Goal: Information Seeking & Learning: Find specific page/section

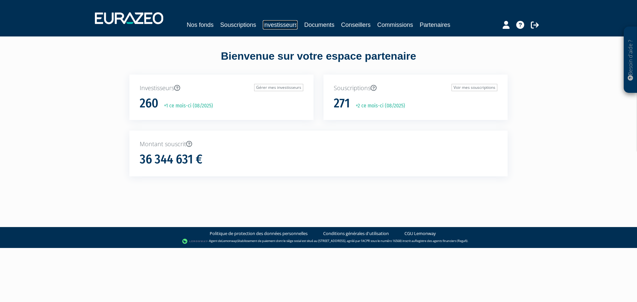
click at [264, 23] on link "Investisseurs" at bounding box center [280, 24] width 35 height 9
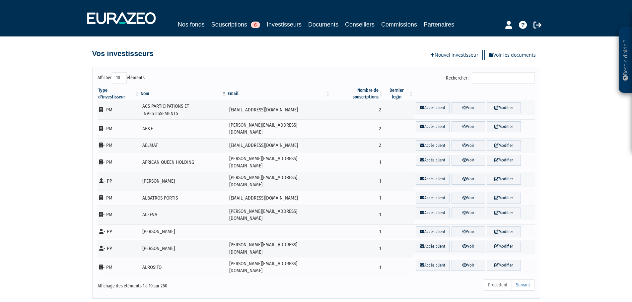
click at [517, 80] on input "Rechercher :" at bounding box center [503, 77] width 63 height 11
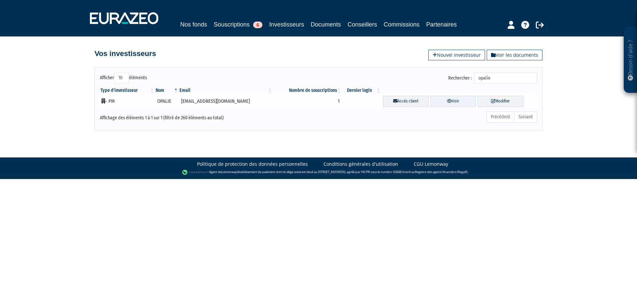
type input "opalie"
click at [451, 102] on link "Voir" at bounding box center [453, 101] width 45 height 11
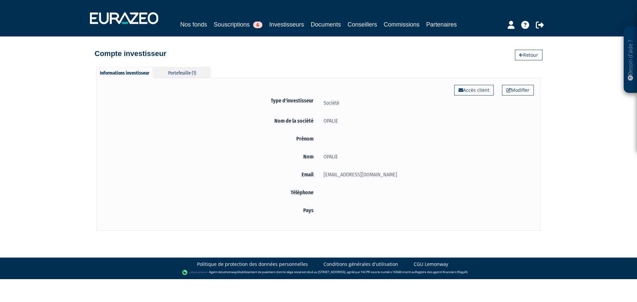
click at [184, 70] on div "Portefeuille (1)" at bounding box center [182, 72] width 56 height 11
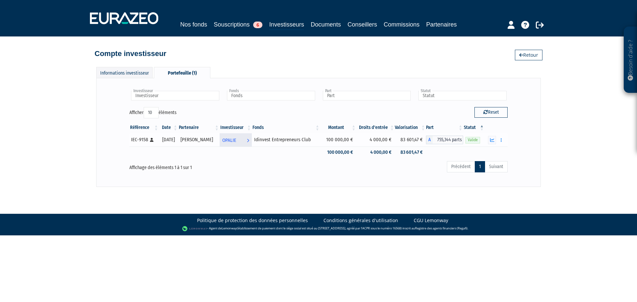
click at [244, 140] on link "OPALIE Voir l'investisseur" at bounding box center [236, 139] width 32 height 13
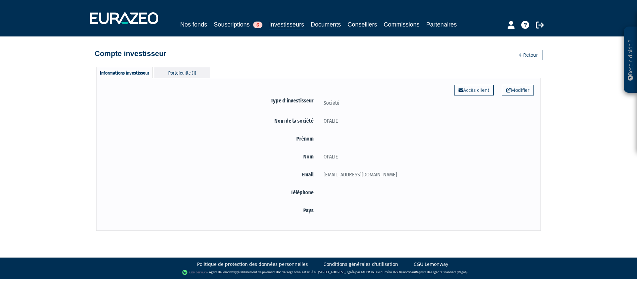
click at [178, 71] on div "Portefeuille (1)" at bounding box center [182, 72] width 56 height 11
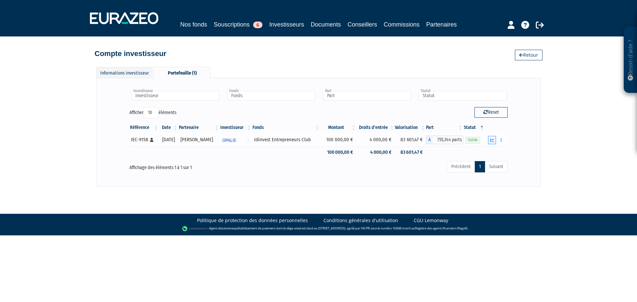
click at [495, 140] on button "button" at bounding box center [492, 140] width 8 height 8
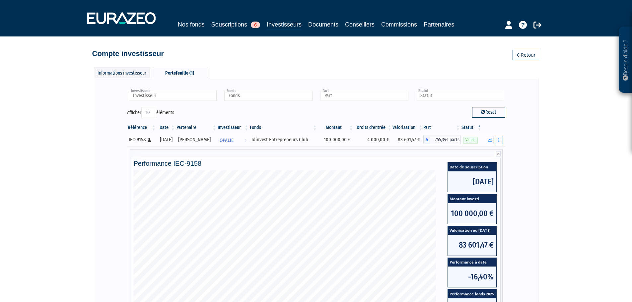
click at [496, 139] on button "button" at bounding box center [499, 140] width 8 height 8
click at [519, 146] on div "Investisseur OPALIE Investisseur Fonds Idinvest Entrepreneurs Club Fonds Part A…" at bounding box center [316, 235] width 431 height 301
click at [286, 24] on link "Investisseurs" at bounding box center [284, 25] width 35 height 10
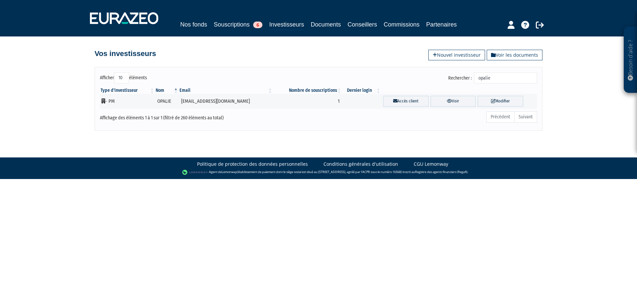
click at [498, 77] on input "opalie" at bounding box center [505, 77] width 63 height 11
type input "pouvreau"
click at [455, 100] on icon at bounding box center [457, 101] width 5 height 4
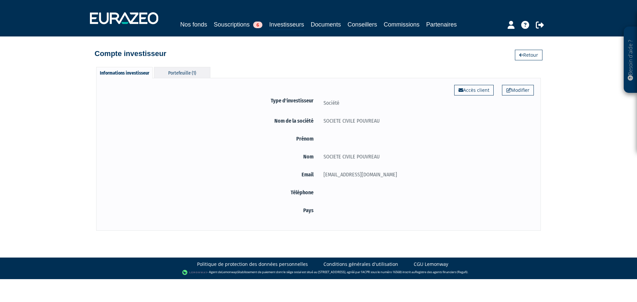
click at [196, 77] on div "Portefeuille (1)" at bounding box center [182, 72] width 56 height 11
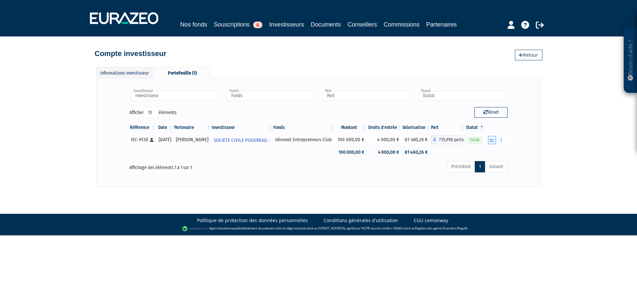
click at [490, 140] on button "button" at bounding box center [492, 140] width 8 height 8
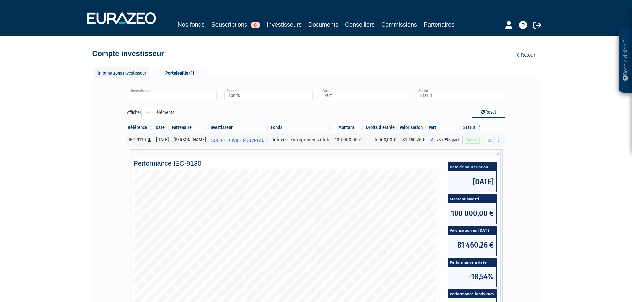
click at [189, 93] on input "text" at bounding box center [173, 96] width 88 height 10
click at [184, 105] on li "Aucun résultat pour : elpimax" at bounding box center [172, 106] width 90 height 8
click at [288, 23] on link "Investisseurs" at bounding box center [284, 25] width 35 height 10
type input "Investisseur"
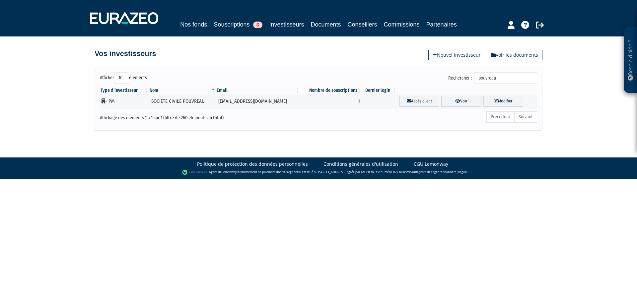
click at [498, 81] on input "pouvreau" at bounding box center [505, 77] width 63 height 11
type input "elpima"
click at [456, 101] on link "Voir" at bounding box center [454, 101] width 45 height 11
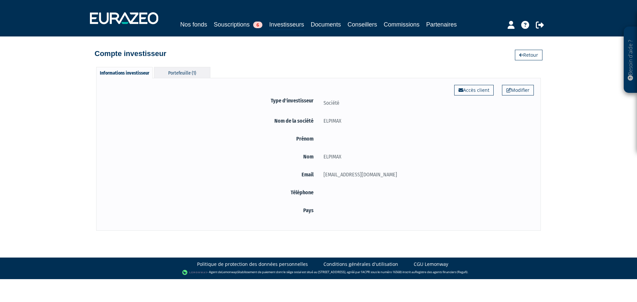
click at [186, 76] on div "Portefeuille (1)" at bounding box center [182, 72] width 56 height 11
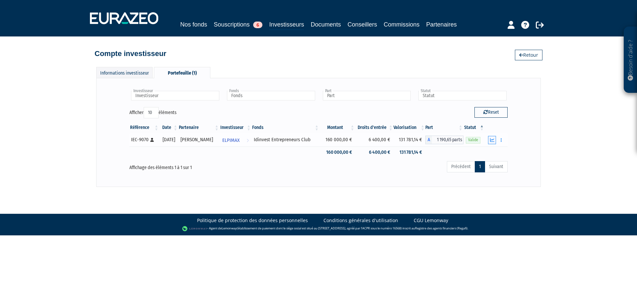
click at [489, 138] on button "button" at bounding box center [492, 140] width 8 height 8
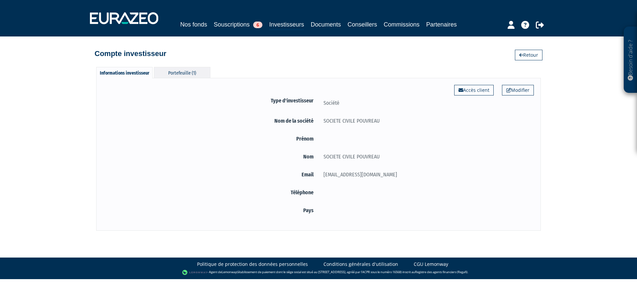
click at [179, 78] on div "Portefeuille (1)" at bounding box center [182, 72] width 56 height 11
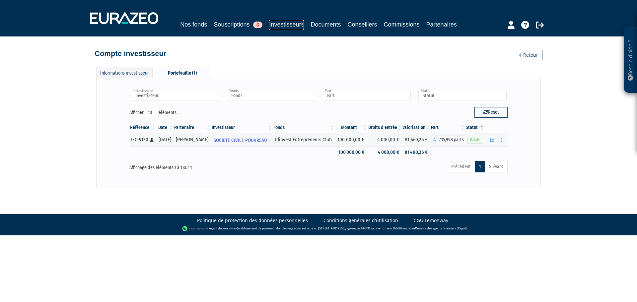
click at [288, 26] on link "Investisseurs" at bounding box center [286, 25] width 35 height 10
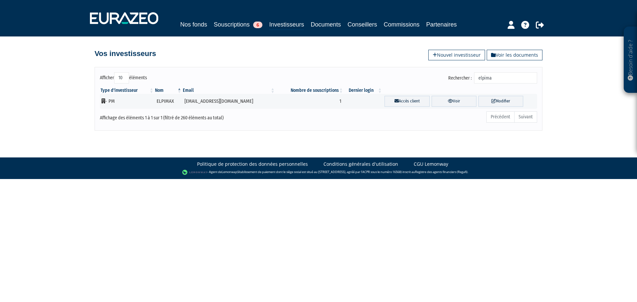
click at [502, 76] on input "elpima" at bounding box center [505, 77] width 63 height 11
click at [498, 80] on input "bria" at bounding box center [505, 77] width 63 height 11
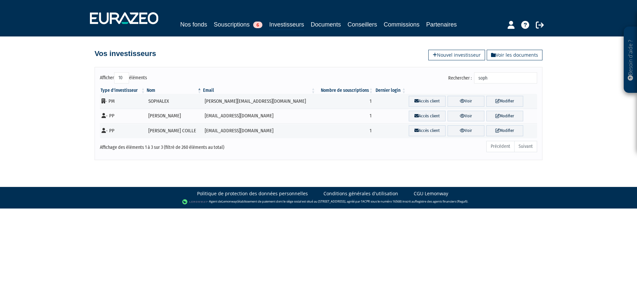
click at [498, 77] on input "soph" at bounding box center [505, 77] width 63 height 11
click at [499, 77] on input "soph" at bounding box center [505, 77] width 63 height 11
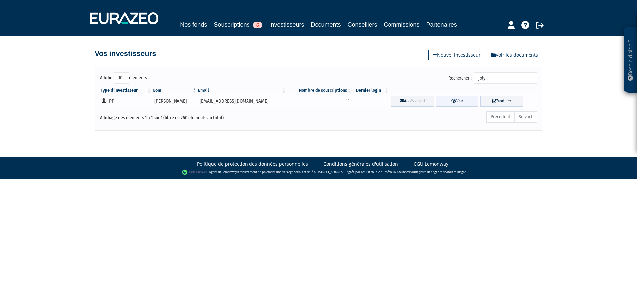
type input "joly"
click at [457, 103] on link "Voir" at bounding box center [457, 101] width 43 height 11
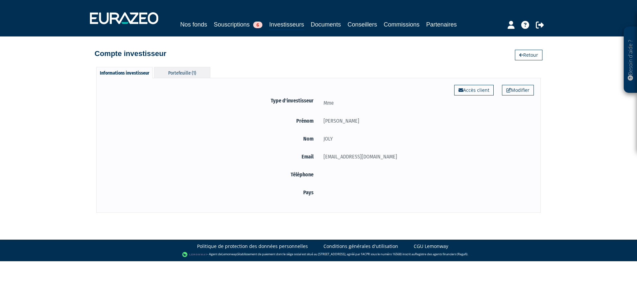
click at [182, 72] on div "Portefeuille (1)" at bounding box center [182, 72] width 56 height 11
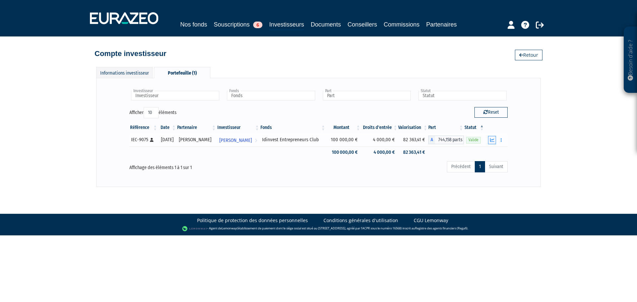
click at [493, 140] on icon "button" at bounding box center [492, 140] width 4 height 4
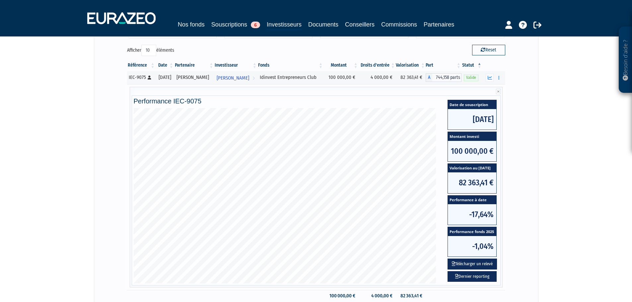
scroll to position [66, 0]
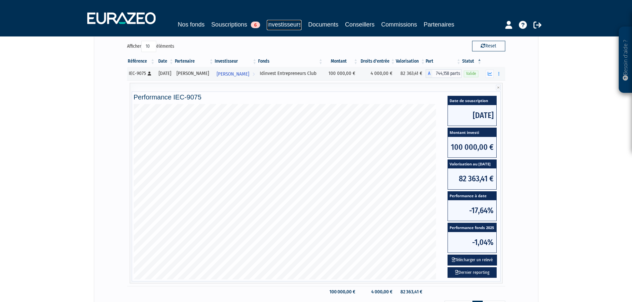
click at [283, 24] on link "Investisseurs" at bounding box center [284, 25] width 35 height 10
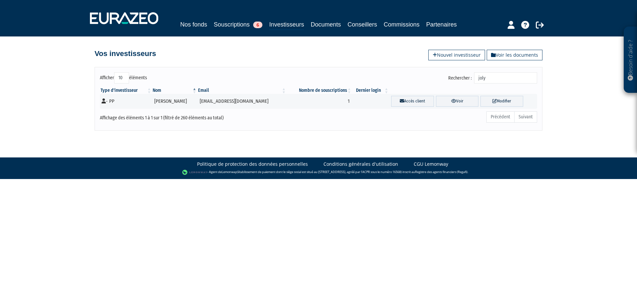
click at [499, 80] on input "joly" at bounding box center [505, 77] width 63 height 11
type input "tass"
click at [454, 97] on link "Voir" at bounding box center [457, 101] width 43 height 11
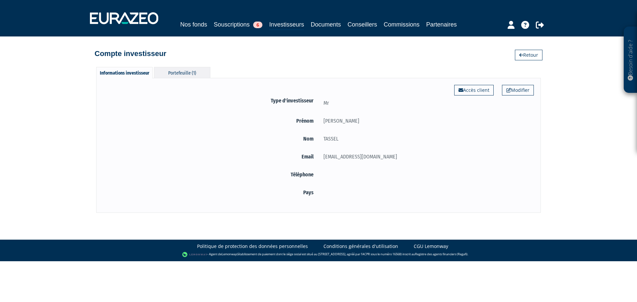
click at [192, 71] on div "Portefeuille (1)" at bounding box center [182, 72] width 56 height 11
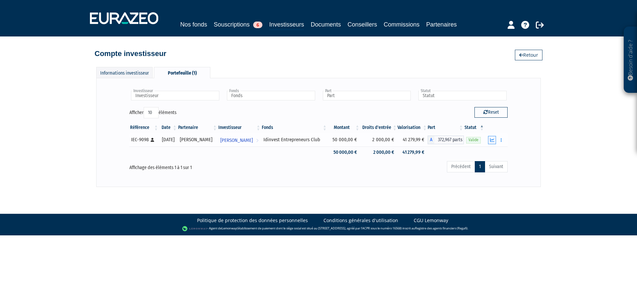
click at [491, 140] on icon "button" at bounding box center [492, 140] width 4 height 4
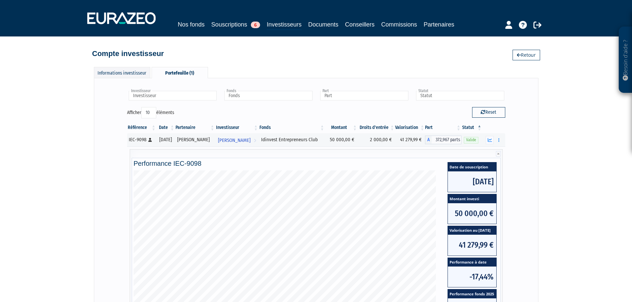
click at [296, 31] on nav "Nos fonds Souscriptions 6 Investisseurs Documents Conseillers Commissions Parte…" at bounding box center [316, 18] width 632 height 37
click at [285, 27] on link "Investisseurs" at bounding box center [284, 25] width 35 height 10
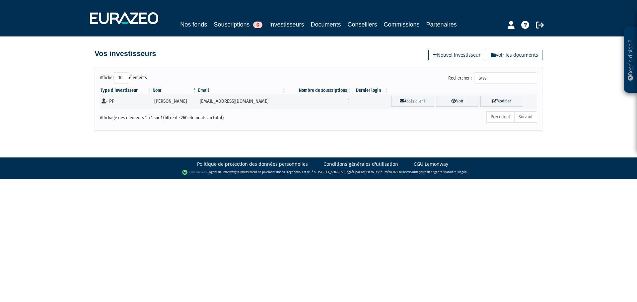
click at [491, 77] on input "tass" at bounding box center [505, 77] width 63 height 11
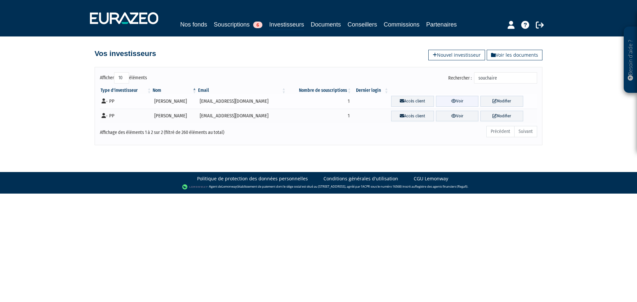
type input "souchaire"
click at [452, 100] on icon at bounding box center [453, 101] width 5 height 4
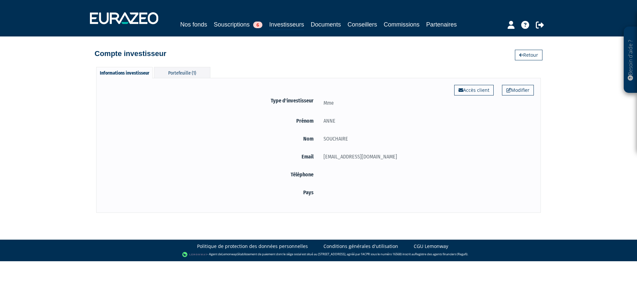
click at [226, 73] on div "Informations investisseur Portefeuille (1) Modifier Accès client Type d'investi…" at bounding box center [318, 140] width 445 height 146
click at [187, 74] on div "Portefeuille (1)" at bounding box center [182, 72] width 56 height 11
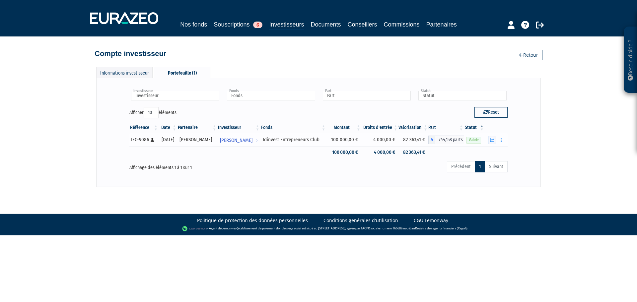
click at [490, 141] on icon "button" at bounding box center [492, 140] width 4 height 4
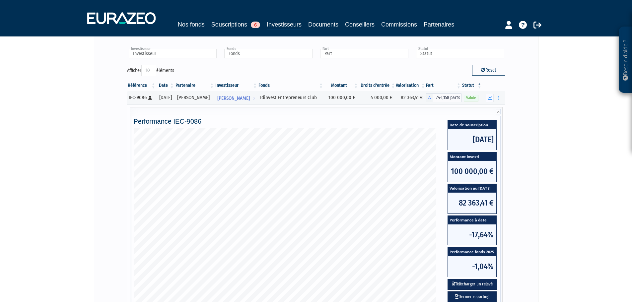
scroll to position [66, 0]
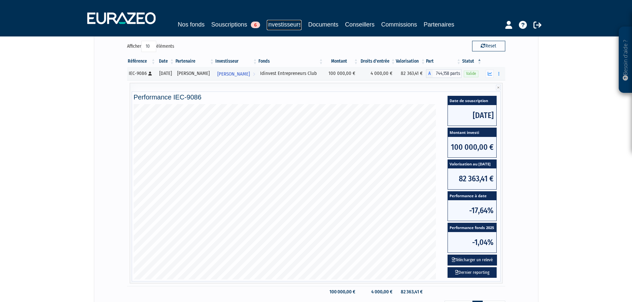
click at [299, 25] on link "Investisseurs" at bounding box center [284, 25] width 35 height 10
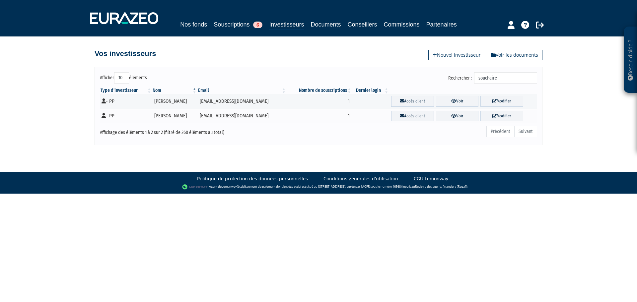
click at [511, 77] on input "souchaire" at bounding box center [505, 77] width 63 height 11
type input "atol"
click at [452, 115] on link "Voir" at bounding box center [463, 116] width 38 height 11
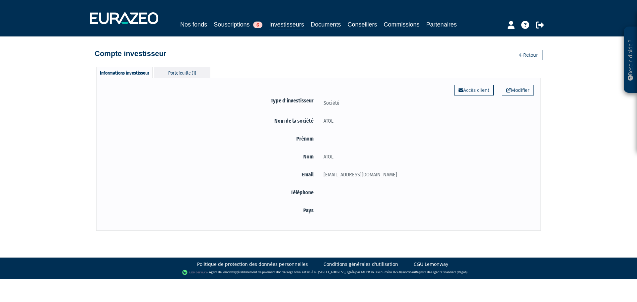
click at [196, 71] on div "Portefeuille (1)" at bounding box center [182, 72] width 56 height 11
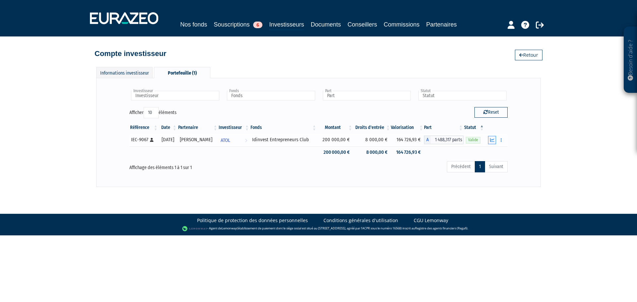
click at [489, 140] on button "button" at bounding box center [492, 140] width 8 height 8
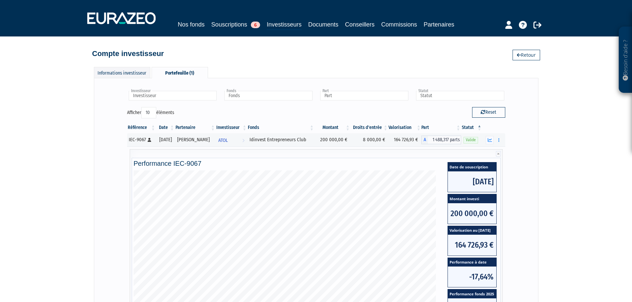
click at [308, 30] on div "Nos fonds Souscriptions 6 Investisseurs Documents Conseillers Commissions Parte…" at bounding box center [316, 18] width 468 height 25
click at [296, 26] on link "Investisseurs" at bounding box center [284, 25] width 35 height 10
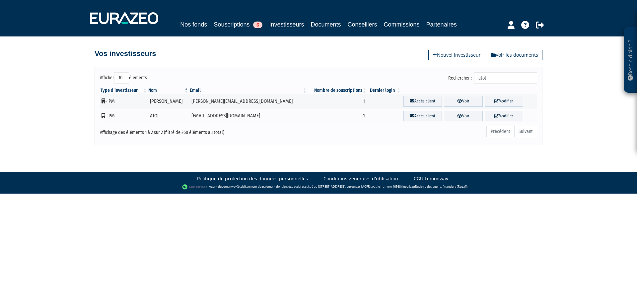
click at [497, 79] on input "atol" at bounding box center [505, 77] width 63 height 11
paste input "ARPAUPHI"
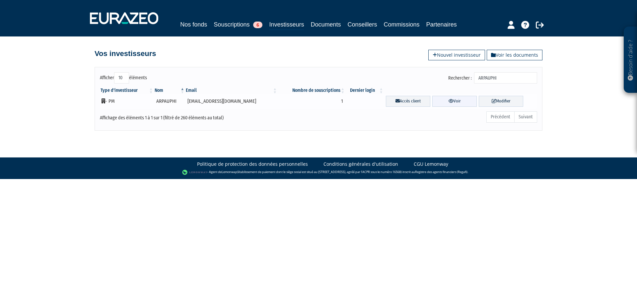
type input "ARPAUPHI"
click at [454, 102] on link "Voir" at bounding box center [454, 101] width 44 height 11
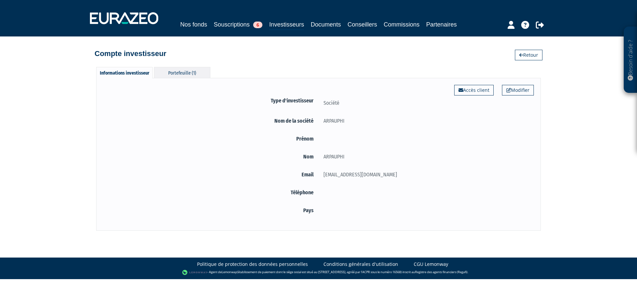
click at [185, 70] on div "Portefeuille (1)" at bounding box center [182, 72] width 56 height 11
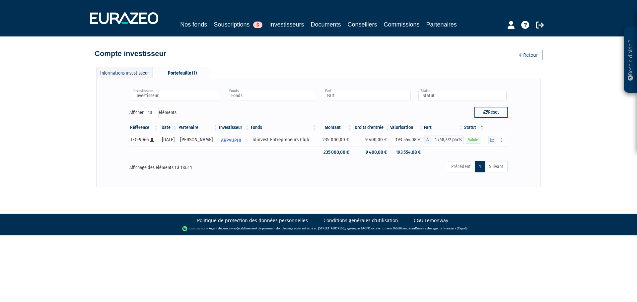
click at [491, 141] on icon "button" at bounding box center [492, 140] width 4 height 4
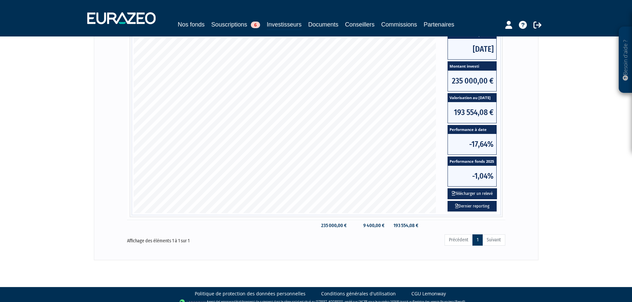
scroll to position [33, 0]
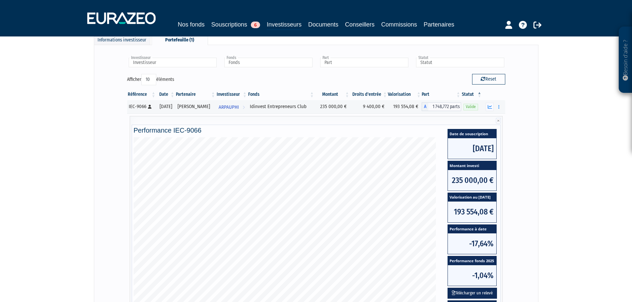
click at [263, 24] on div "Nos fonds Souscriptions 6 Investisseurs Documents Conseillers Commissions Parte…" at bounding box center [316, 25] width 312 height 10
click at [276, 24] on link "Investisseurs" at bounding box center [284, 25] width 35 height 10
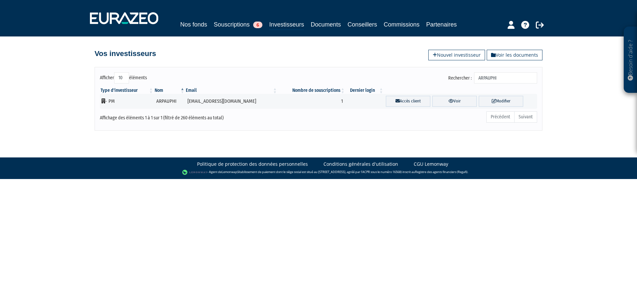
click at [502, 76] on input "ARPAUPHI" at bounding box center [505, 77] width 63 height 11
paste input "GASOLMA"
type input "GASOLMA"
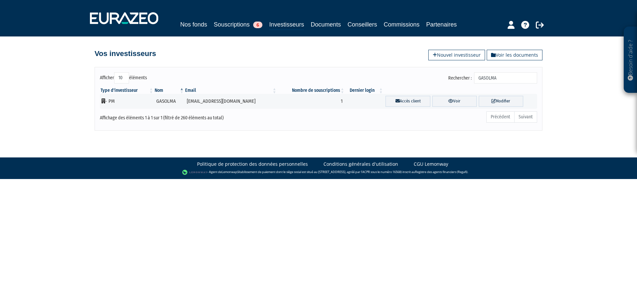
click at [522, 118] on ul "Précédent Suivant" at bounding box center [511, 116] width 51 height 11
click at [451, 103] on link "Voir" at bounding box center [454, 101] width 44 height 11
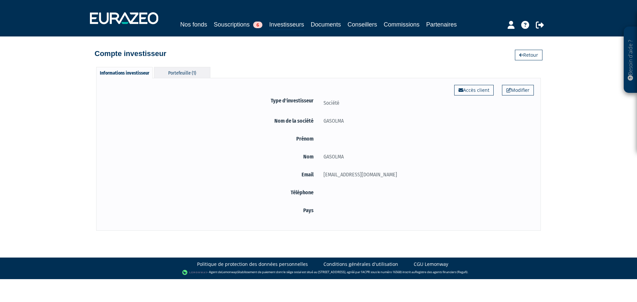
click at [161, 71] on div "Portefeuille (1)" at bounding box center [182, 72] width 56 height 11
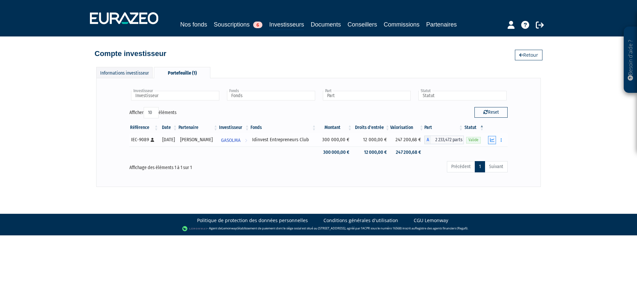
click at [491, 140] on icon "button" at bounding box center [492, 140] width 4 height 4
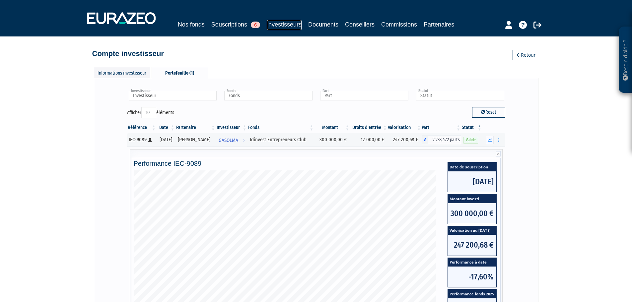
click at [272, 23] on link "Investisseurs" at bounding box center [284, 25] width 35 height 10
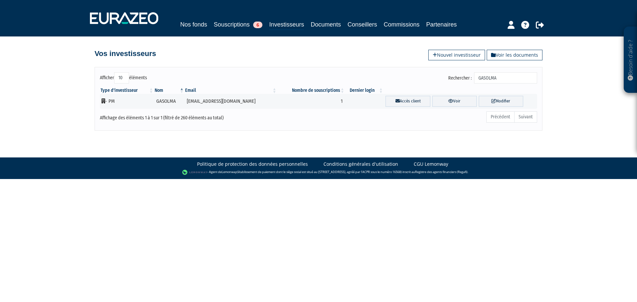
click at [504, 78] on input "GASOLMA" at bounding box center [505, 77] width 63 height 11
paste input "[GEOGRAPHIC_DATA]"
type input "[PERSON_NAME]"
drag, startPoint x: 468, startPoint y: 104, endPoint x: 464, endPoint y: 104, distance: 4.3
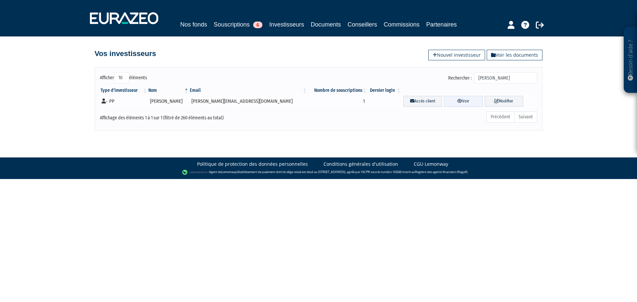
click at [469, 104] on link "Voir" at bounding box center [463, 101] width 38 height 11
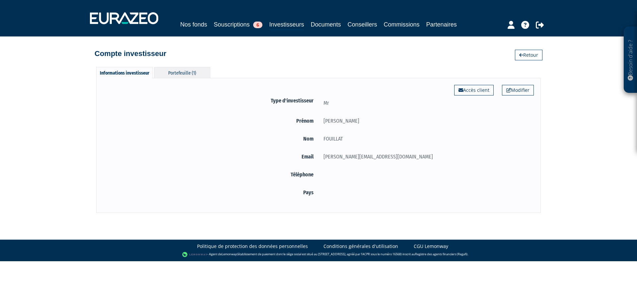
click at [191, 73] on div "Portefeuille (1)" at bounding box center [182, 72] width 56 height 11
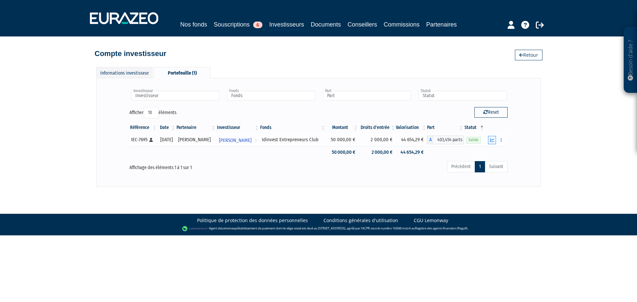
click at [490, 141] on icon "button" at bounding box center [492, 140] width 4 height 4
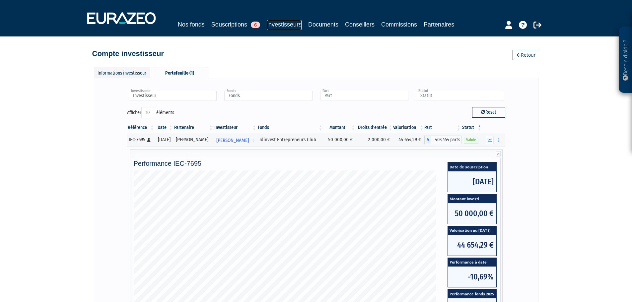
click at [288, 26] on link "Investisseurs" at bounding box center [284, 25] width 35 height 10
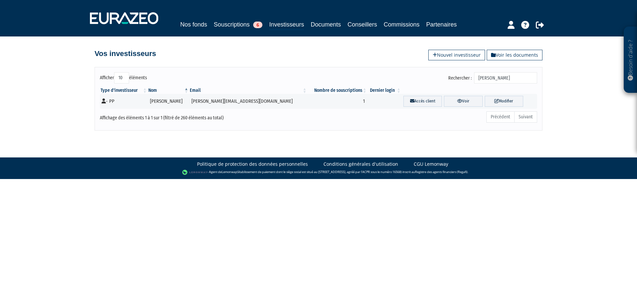
click at [496, 79] on input "Gilles FOUILLAT" at bounding box center [505, 77] width 63 height 11
paste input "ARBOR"
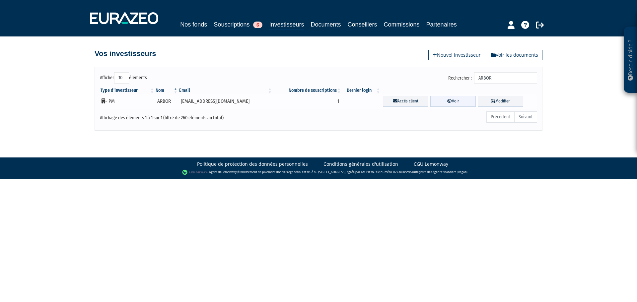
type input "ARBOR"
click at [465, 100] on link "Voir" at bounding box center [452, 101] width 45 height 11
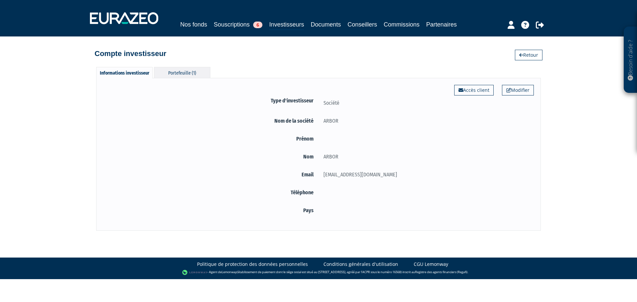
click at [168, 70] on div "Portefeuille (1)" at bounding box center [182, 72] width 56 height 11
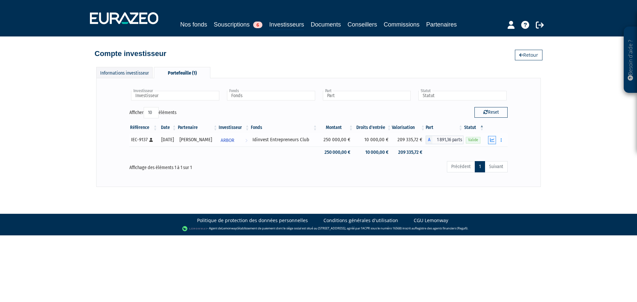
click at [491, 142] on icon "button" at bounding box center [492, 140] width 4 height 4
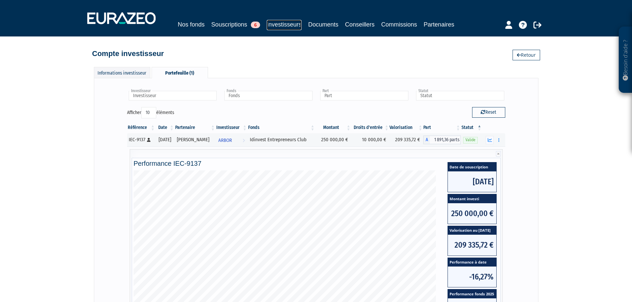
click at [269, 26] on link "Investisseurs" at bounding box center [284, 25] width 35 height 10
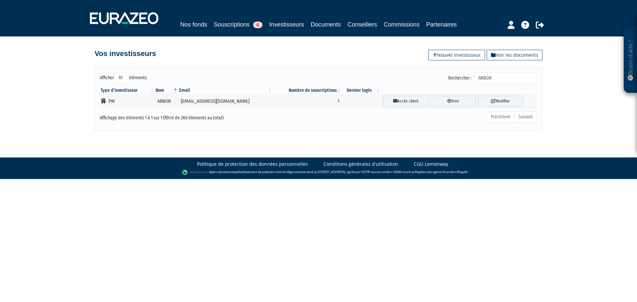
click at [503, 74] on input "ARBOR" at bounding box center [505, 77] width 63 height 11
paste input "[PERSON_NAME]"
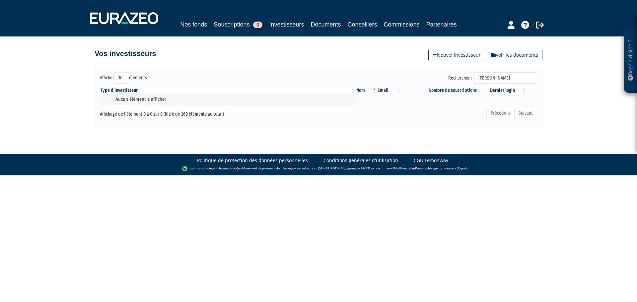
type input "[PERSON_NAME]"
click at [300, 26] on link "Investisseurs" at bounding box center [286, 25] width 35 height 10
click at [505, 79] on input "[PERSON_NAME]" at bounding box center [505, 77] width 63 height 11
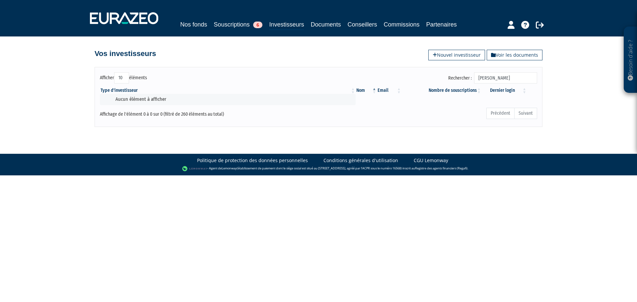
paste input "[PERSON_NAME]"
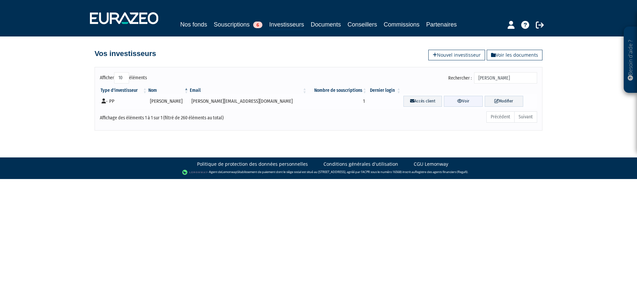
type input "[PERSON_NAME]"
click at [444, 101] on link "Voir" at bounding box center [463, 101] width 38 height 11
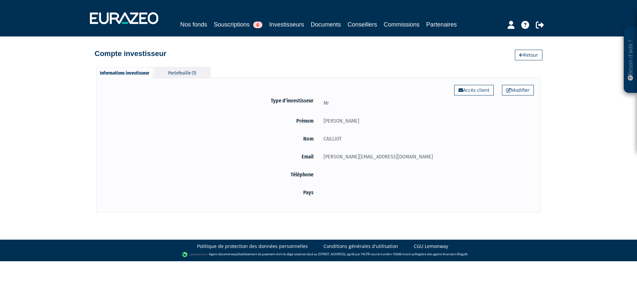
click at [197, 67] on div "Portefeuille (1)" at bounding box center [182, 72] width 56 height 11
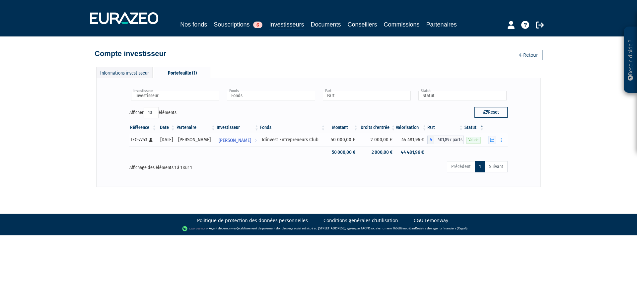
click at [494, 143] on button "button" at bounding box center [492, 140] width 8 height 8
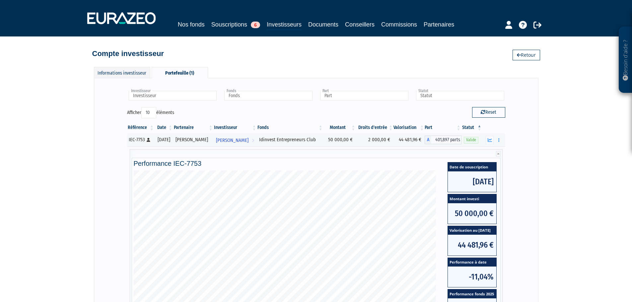
click at [269, 19] on div "Nos fonds Souscriptions 6 Investisseurs Documents Conseillers Commissions Parte…" at bounding box center [316, 18] width 468 height 25
click at [278, 28] on link "Investisseurs" at bounding box center [284, 25] width 35 height 10
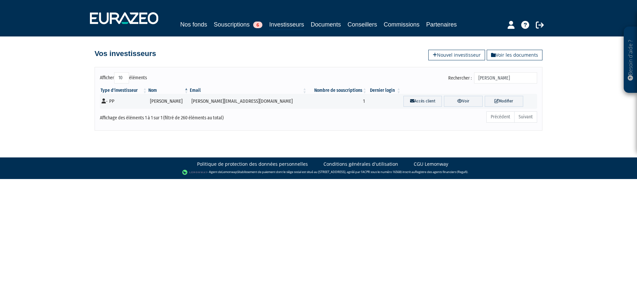
click at [497, 76] on input "Thomas CAILLIOT" at bounding box center [505, 77] width 63 height 11
paste input "YC TRANSACTIONS"
type input "YC TRANSACTIONS"
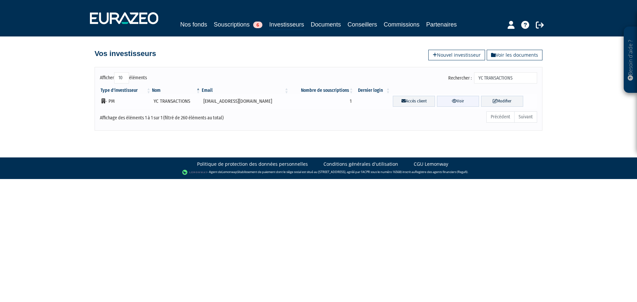
click at [463, 101] on link "Voir" at bounding box center [458, 101] width 42 height 11
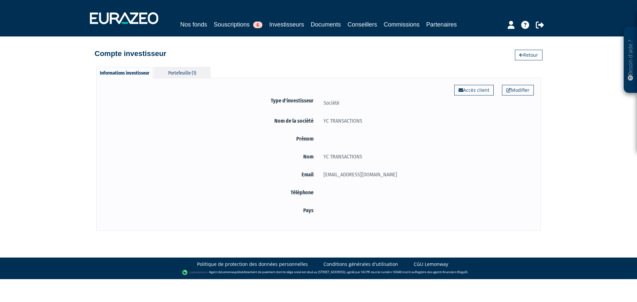
click at [166, 72] on div "Portefeuille (1)" at bounding box center [182, 72] width 56 height 11
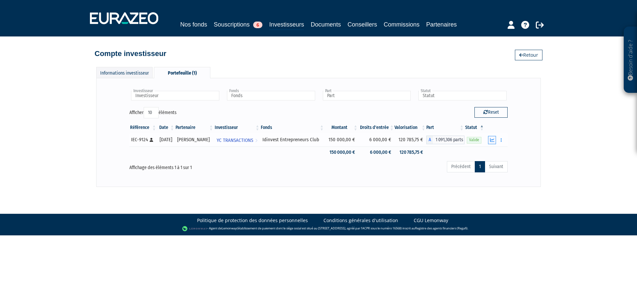
click at [489, 140] on button "button" at bounding box center [492, 140] width 8 height 8
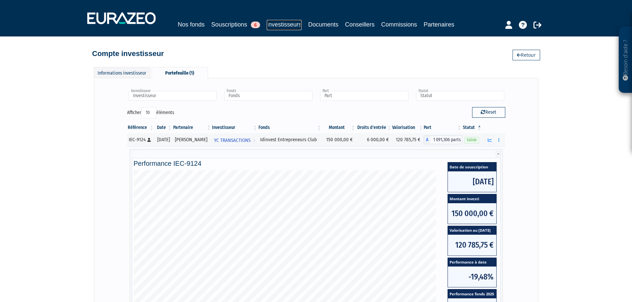
click at [277, 28] on link "Investisseurs" at bounding box center [284, 25] width 35 height 10
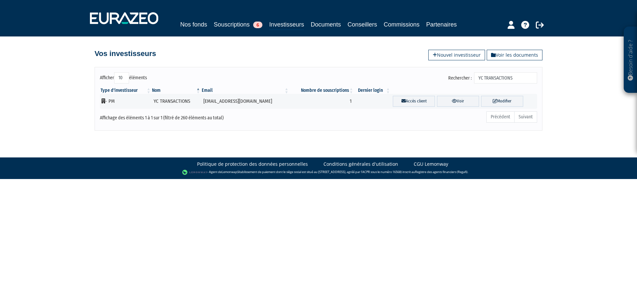
click at [508, 76] on input "YC TRANSACTIONS" at bounding box center [505, 77] width 63 height 11
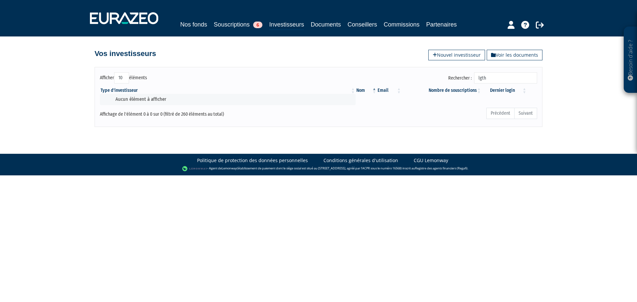
click at [521, 81] on input "lgth" at bounding box center [505, 77] width 63 height 11
click at [521, 80] on input "lgth" at bounding box center [505, 77] width 63 height 11
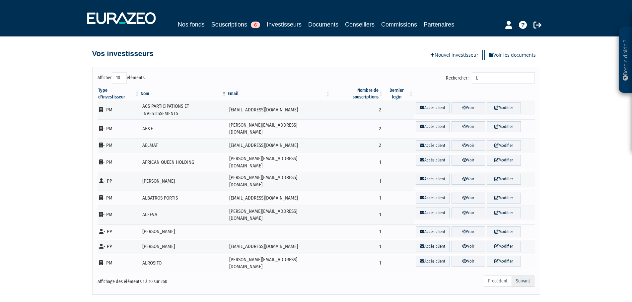
click at [519, 276] on link "Suivant" at bounding box center [523, 281] width 23 height 11
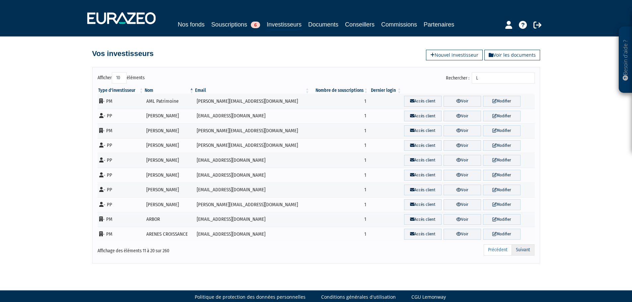
click at [519, 252] on link "Suivant" at bounding box center [523, 250] width 23 height 11
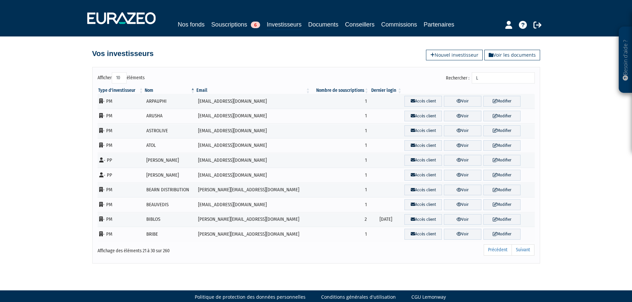
click at [519, 252] on link "Suivant" at bounding box center [523, 250] width 23 height 11
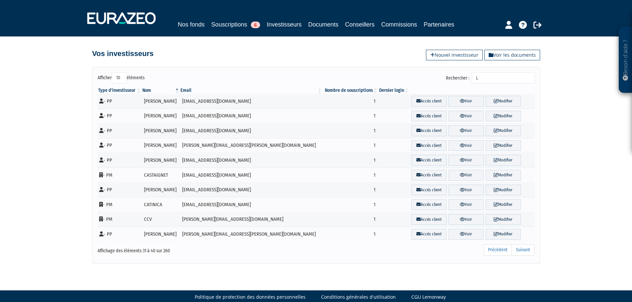
click at [519, 252] on link "Suivant" at bounding box center [523, 250] width 23 height 11
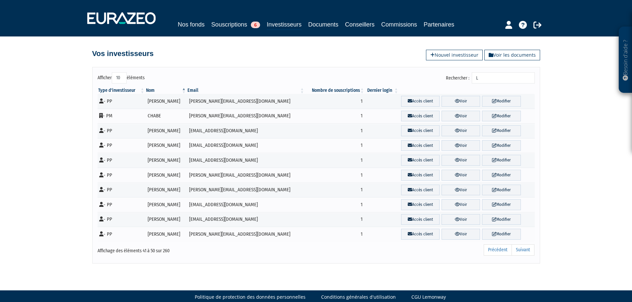
click at [519, 252] on link "Suivant" at bounding box center [523, 250] width 23 height 11
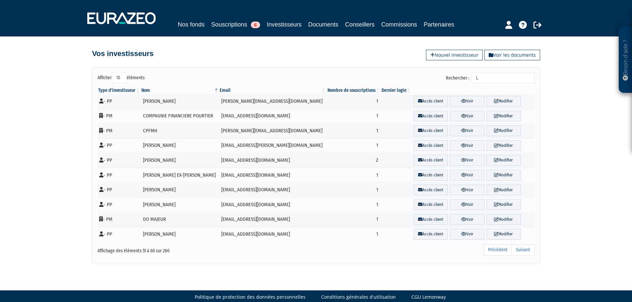
click at [519, 252] on link "Suivant" at bounding box center [523, 250] width 23 height 11
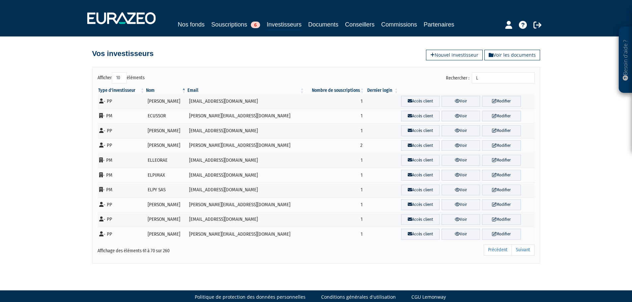
click at [519, 252] on link "Suivant" at bounding box center [523, 250] width 23 height 11
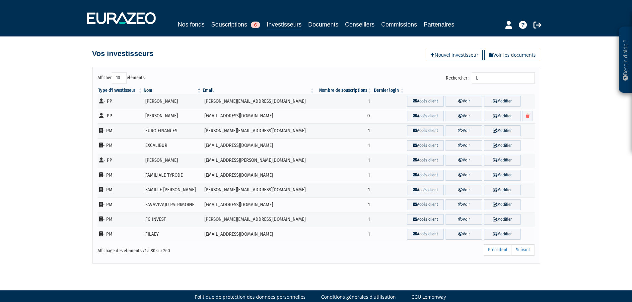
click at [519, 252] on link "Suivant" at bounding box center [523, 250] width 23 height 11
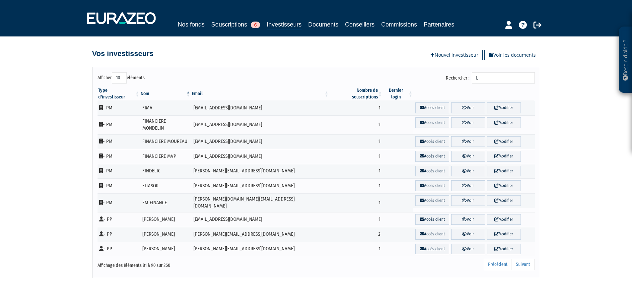
click at [519, 259] on link "Suivant" at bounding box center [523, 264] width 23 height 11
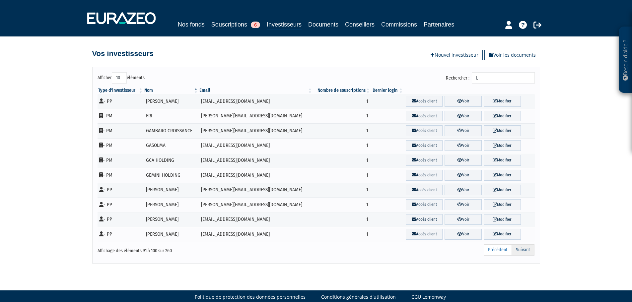
click at [520, 252] on link "Suivant" at bounding box center [523, 250] width 23 height 11
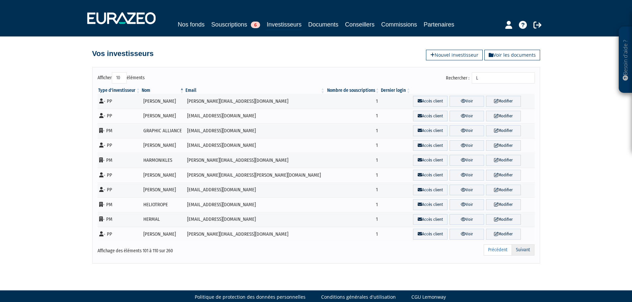
click at [523, 249] on link "Suivant" at bounding box center [523, 250] width 23 height 11
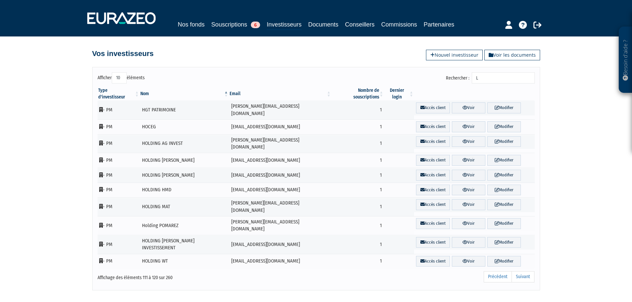
click at [523, 271] on link "Suivant" at bounding box center [523, 276] width 23 height 11
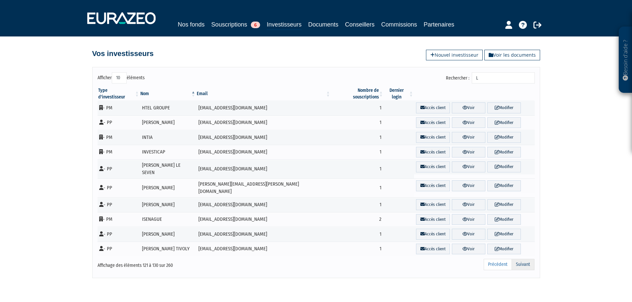
click at [523, 259] on link "Suivant" at bounding box center [523, 264] width 23 height 11
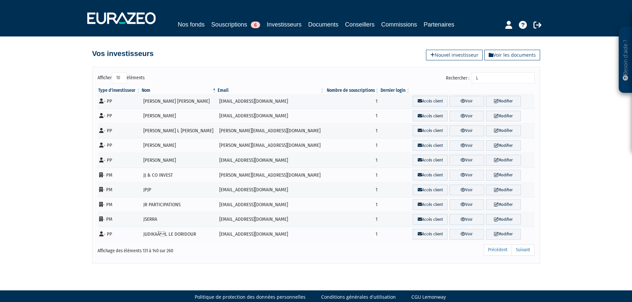
click at [523, 250] on link "Suivant" at bounding box center [523, 250] width 23 height 11
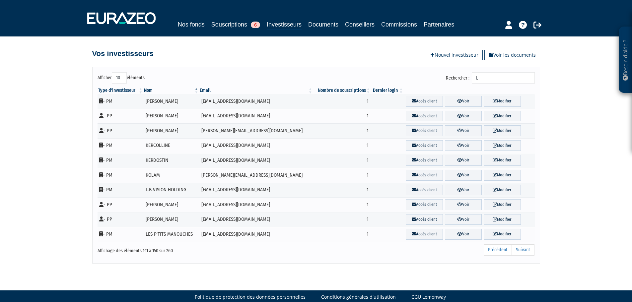
click at [523, 250] on link "Suivant" at bounding box center [523, 250] width 23 height 11
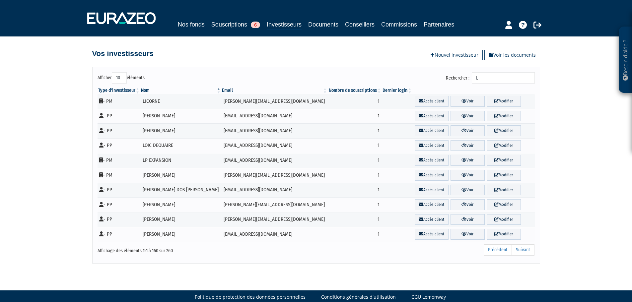
click at [523, 250] on link "Suivant" at bounding box center [523, 250] width 23 height 11
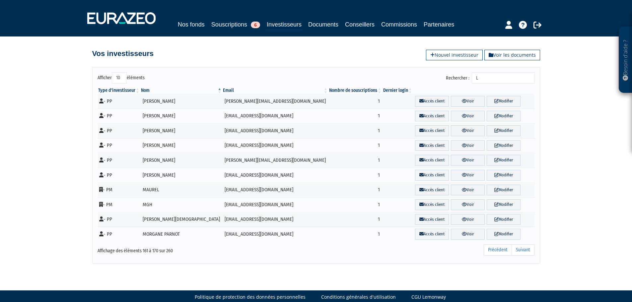
click at [523, 250] on link "Suivant" at bounding box center [523, 250] width 23 height 11
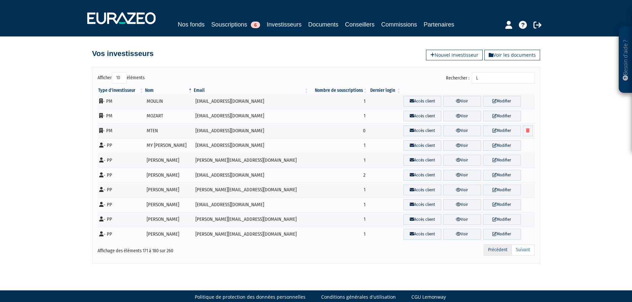
click at [498, 252] on link "Précédent" at bounding box center [498, 250] width 28 height 11
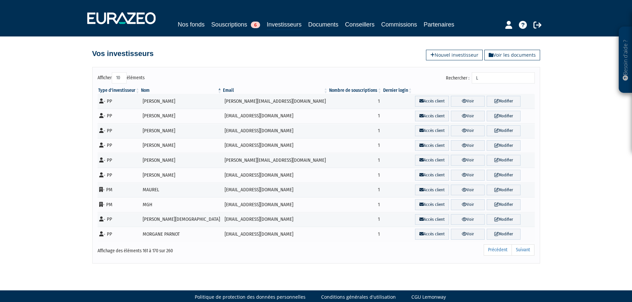
click at [528, 256] on div "Précédent Suivant" at bounding box center [409, 251] width 251 height 15
click at [524, 249] on link "Suivant" at bounding box center [523, 250] width 23 height 11
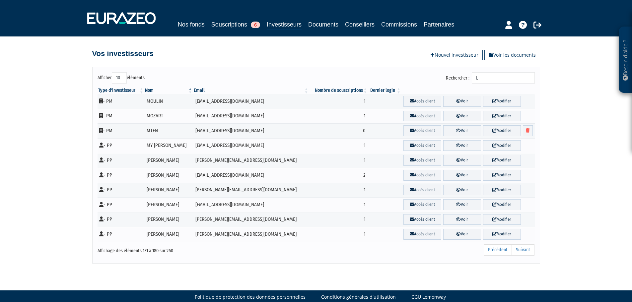
click at [524, 249] on link "Suivant" at bounding box center [523, 250] width 23 height 11
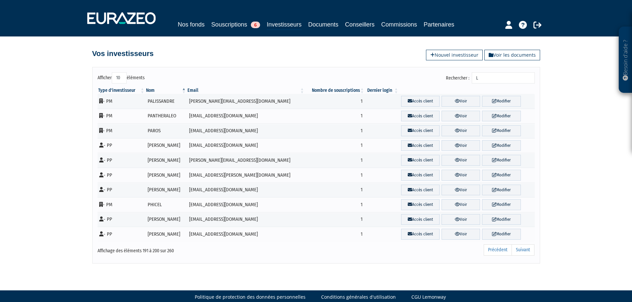
click at [524, 249] on link "Suivant" at bounding box center [523, 250] width 23 height 11
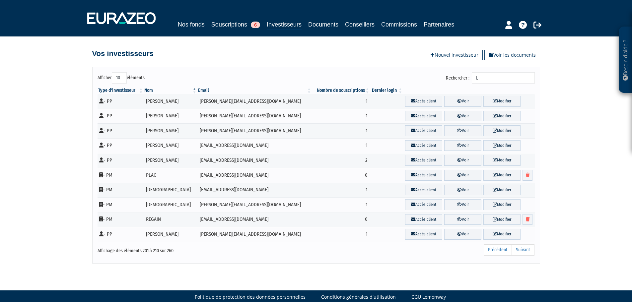
click at [524, 249] on link "Suivant" at bounding box center [523, 250] width 23 height 11
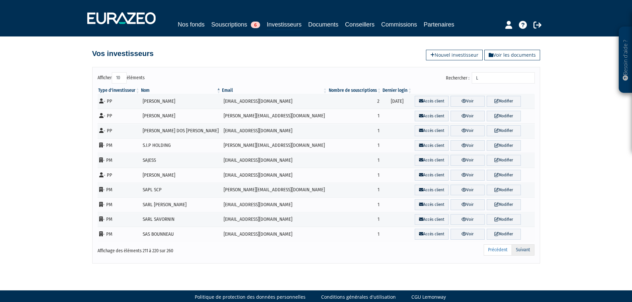
click at [524, 250] on link "Suivant" at bounding box center [523, 250] width 23 height 11
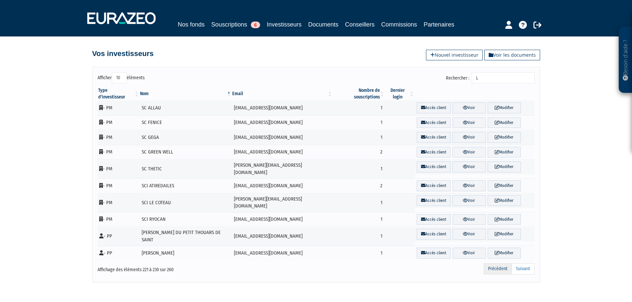
click at [499, 263] on link "Précédent" at bounding box center [498, 268] width 28 height 11
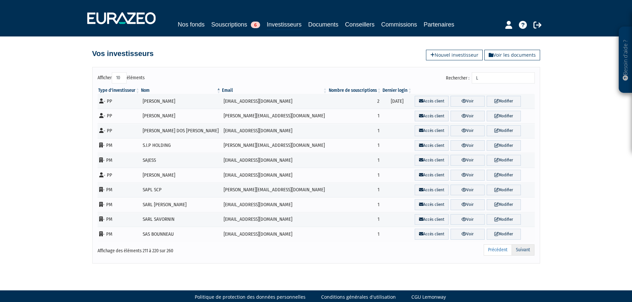
click at [520, 246] on link "Suivant" at bounding box center [523, 250] width 23 height 11
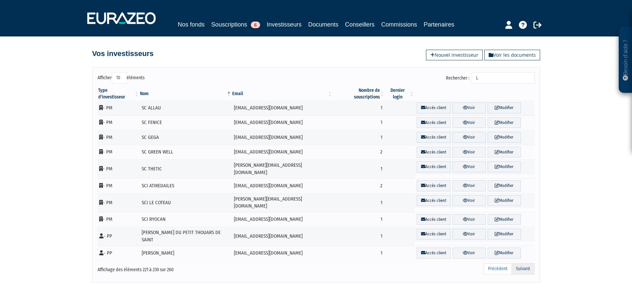
click at [521, 263] on link "Suivant" at bounding box center [523, 268] width 23 height 11
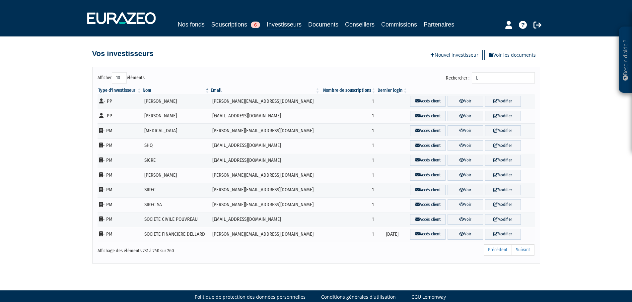
click at [521, 246] on link "Suivant" at bounding box center [523, 250] width 23 height 11
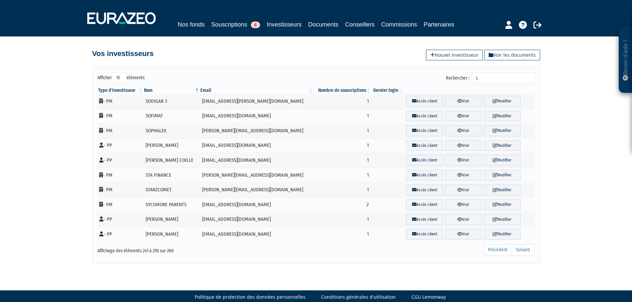
click at [521, 246] on link "Suivant" at bounding box center [523, 250] width 23 height 11
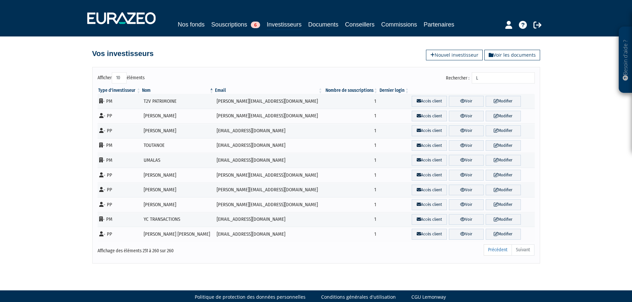
click at [521, 246] on ul "Précédent Suivant" at bounding box center [509, 250] width 51 height 11
click at [499, 78] on input "L" at bounding box center [503, 77] width 63 height 11
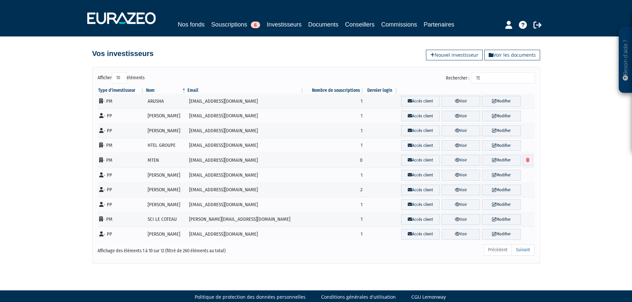
type input "T"
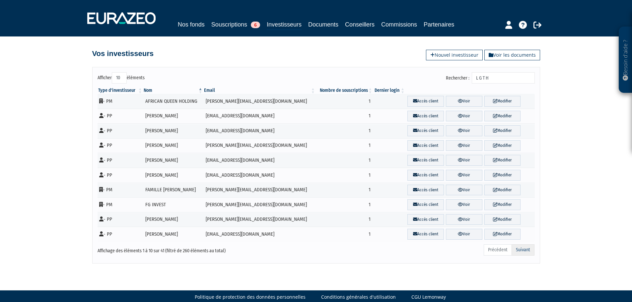
click at [522, 251] on link "Suivant" at bounding box center [523, 250] width 23 height 11
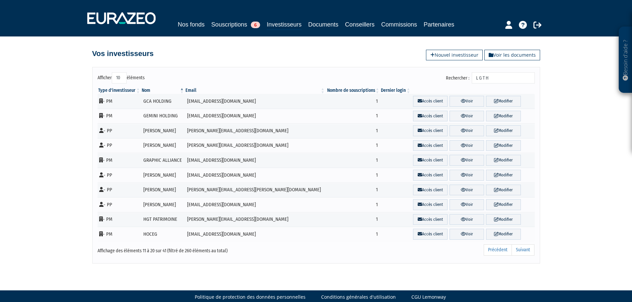
click at [514, 78] on input "L G T H" at bounding box center [503, 77] width 63 height 11
paste input "laurie.techer@lgth.fr"
type input "laurie.techer@lgth.fr"
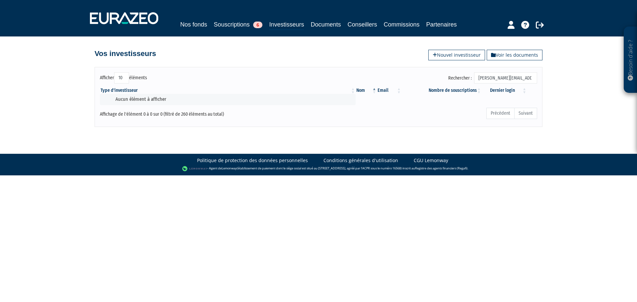
click at [514, 78] on input "laurie.techer@lgth.fr" at bounding box center [505, 77] width 63 height 11
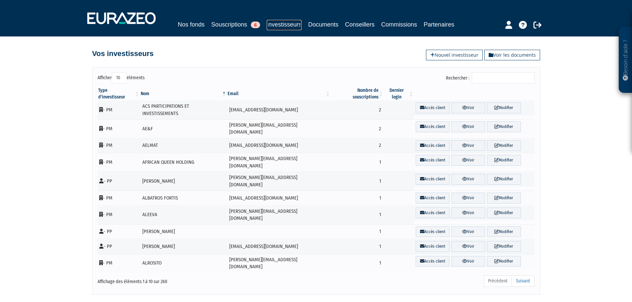
click at [291, 23] on link "Investisseurs" at bounding box center [284, 25] width 35 height 10
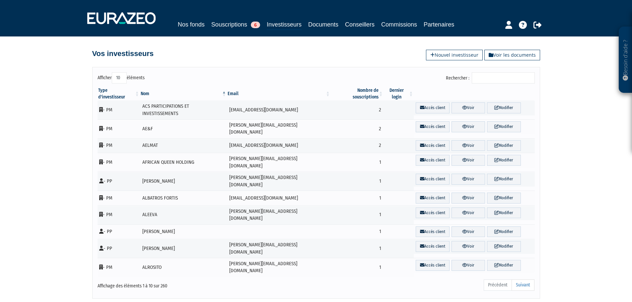
click at [487, 79] on input "Rechercher :" at bounding box center [503, 77] width 63 height 11
paste input "PALISSANDRE"
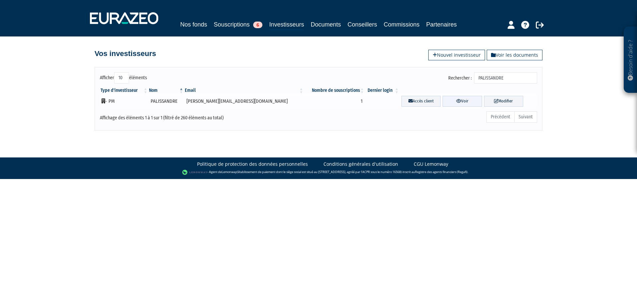
type input "PALISSANDRE"
click at [451, 104] on link "Voir" at bounding box center [462, 101] width 39 height 11
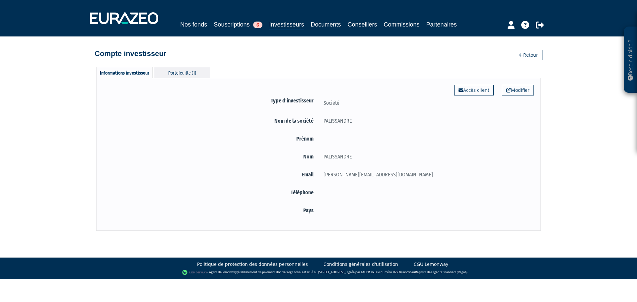
click at [180, 75] on div "Portefeuille (1)" at bounding box center [182, 72] width 56 height 11
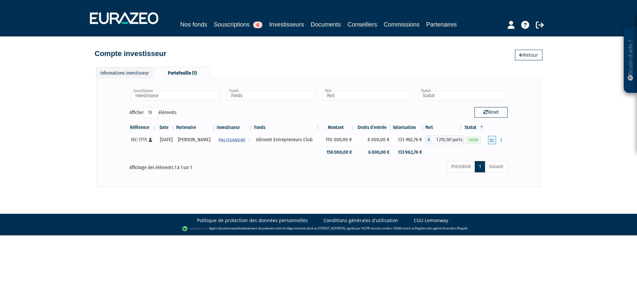
click at [495, 139] on button "button" at bounding box center [492, 140] width 8 height 8
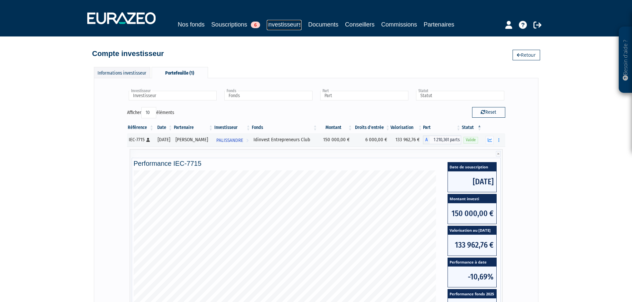
click at [271, 22] on link "Investisseurs" at bounding box center [284, 25] width 35 height 10
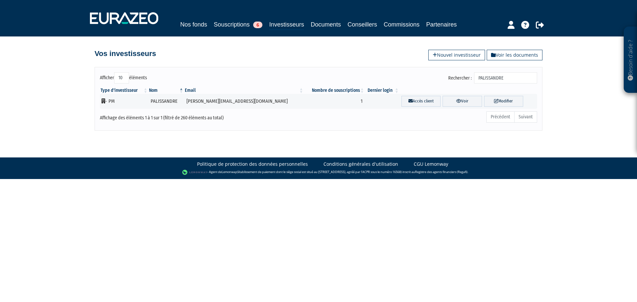
click at [508, 74] on input "PALISSANDRE" at bounding box center [505, 77] width 63 height 11
type input "ALLAU"
click at [462, 100] on link "Voir" at bounding box center [454, 101] width 44 height 11
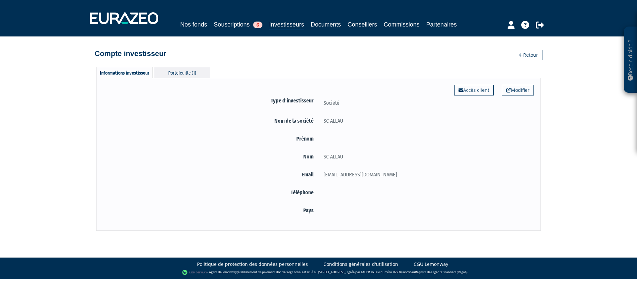
click at [168, 67] on div "Portefeuille (1)" at bounding box center [182, 72] width 56 height 11
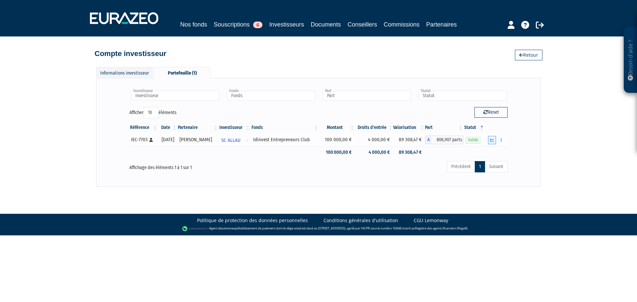
click at [492, 141] on icon "button" at bounding box center [492, 140] width 4 height 4
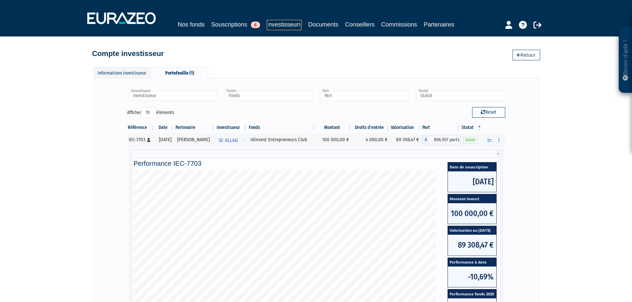
click at [278, 27] on link "Investisseurs" at bounding box center [284, 25] width 35 height 10
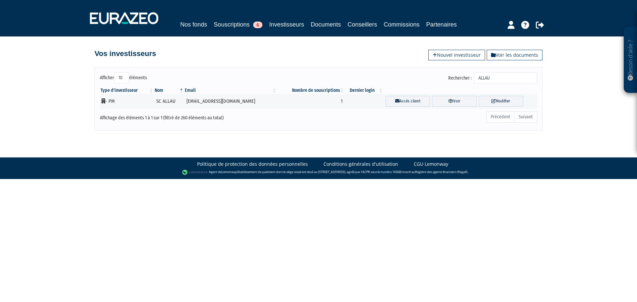
click at [499, 80] on input "ALLAU" at bounding box center [505, 77] width 63 height 11
paste input "[PERSON_NAME]"
type input "[PERSON_NAME]"
click at [470, 99] on link "Voir" at bounding box center [463, 101] width 38 height 11
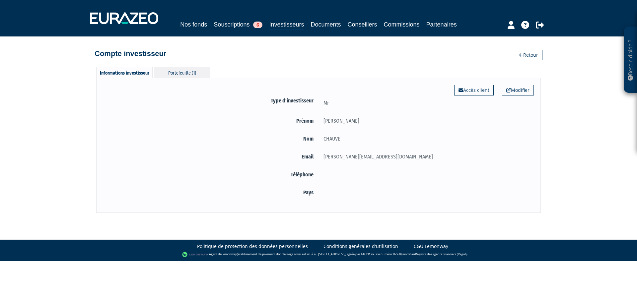
click at [199, 72] on div "Portefeuille (1)" at bounding box center [182, 72] width 56 height 11
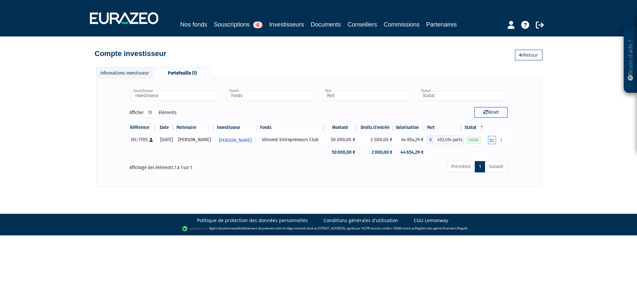
click at [491, 140] on icon "button" at bounding box center [492, 140] width 4 height 4
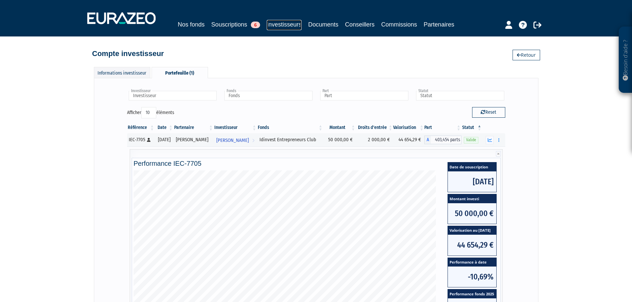
click at [286, 26] on link "Investisseurs" at bounding box center [284, 25] width 35 height 10
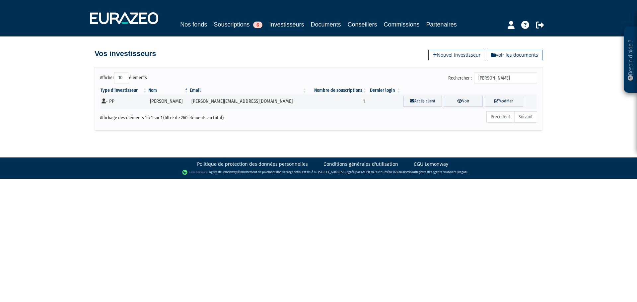
click at [504, 79] on input "[PERSON_NAME]" at bounding box center [505, 77] width 63 height 11
click at [503, 79] on input "[PERSON_NAME]" at bounding box center [505, 77] width 63 height 11
drag, startPoint x: 521, startPoint y: 81, endPoint x: 451, endPoint y: 75, distance: 70.3
click at [452, 75] on div "Rechercher : [PERSON_NAME]" at bounding box center [431, 78] width 214 height 13
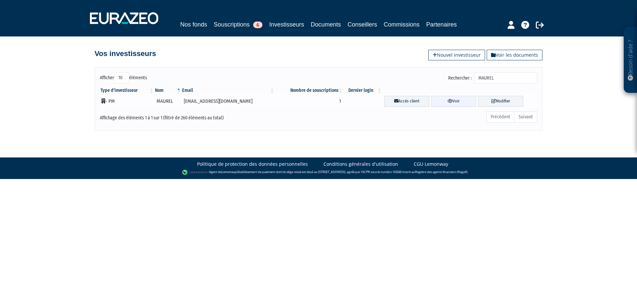
type input "MAUREL"
click at [448, 102] on icon at bounding box center [450, 101] width 5 height 4
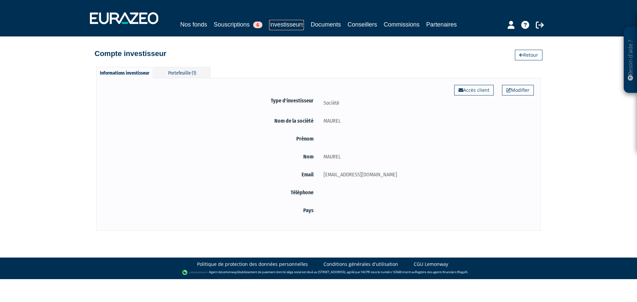
click at [293, 25] on link "Investisseurs" at bounding box center [286, 25] width 35 height 10
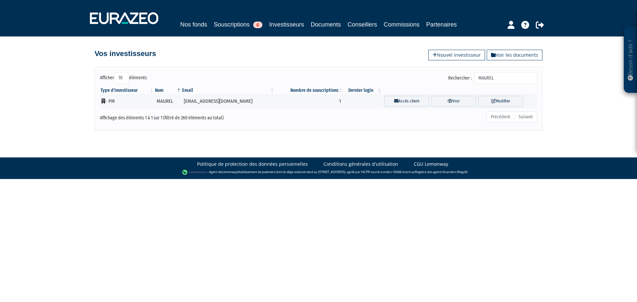
click at [494, 74] on input "MAUREL" at bounding box center [505, 77] width 63 height 11
paste input "ELLEORAE"
type input "ELLEORAE"
click at [440, 102] on link "Voir" at bounding box center [454, 101] width 44 height 11
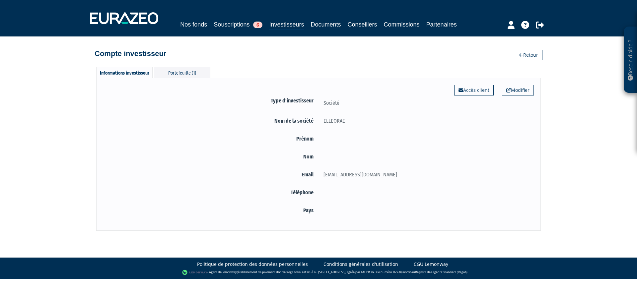
click at [182, 79] on div "Informations investisseur Portefeuille (1)" at bounding box center [153, 73] width 114 height 12
click at [182, 74] on div "Portefeuille (1)" at bounding box center [182, 72] width 56 height 11
